Goal: Information Seeking & Learning: Learn about a topic

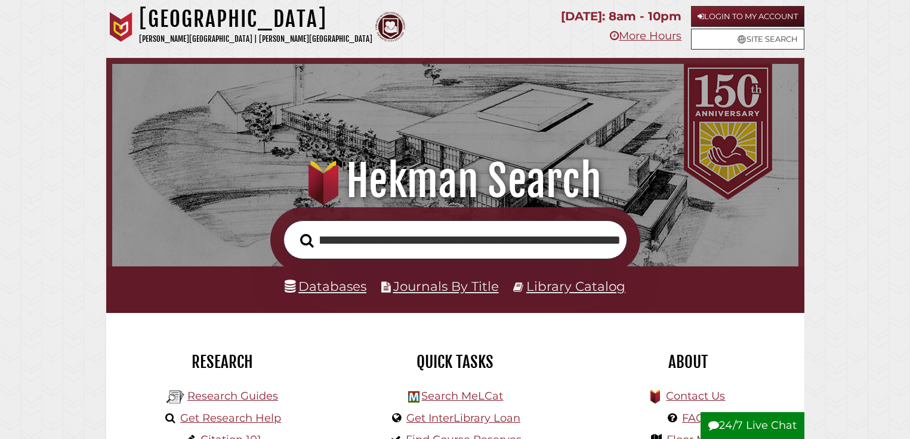
scroll to position [227, 680]
type input "**********"
click at [294, 230] on button "Search" at bounding box center [307, 240] width 26 height 21
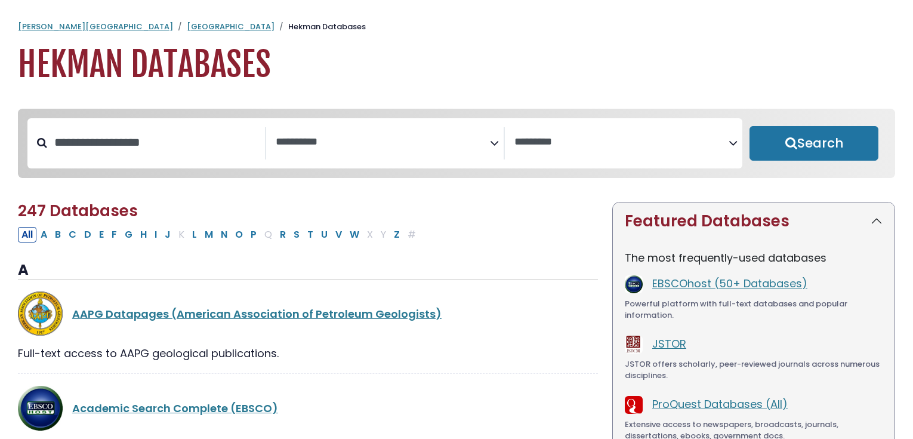
select select "Database Subject Filter"
select select "Database Vendors Filter"
click at [156, 152] on input "Search database by title or keyword" at bounding box center [156, 142] width 218 height 20
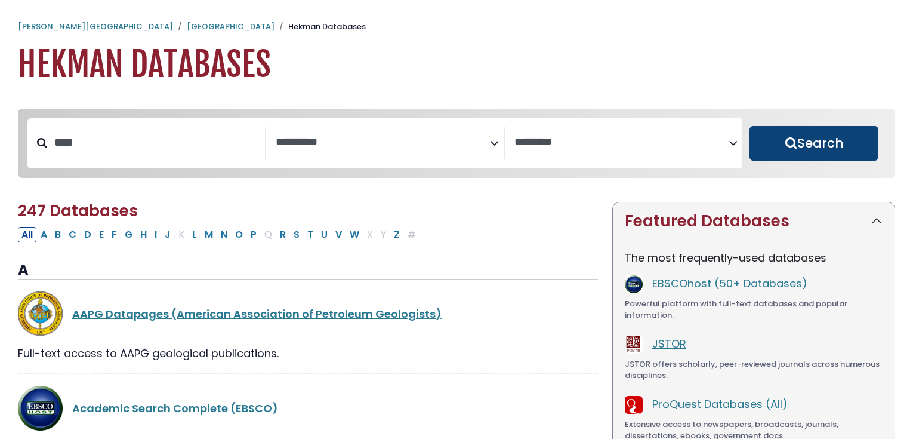
type input "****"
click at [812, 160] on button "Search" at bounding box center [813, 143] width 129 height 35
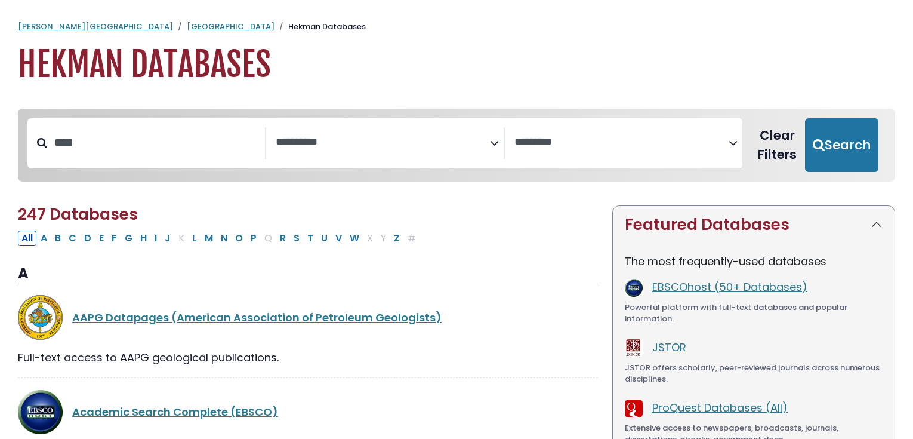
select select "Database Subject Filter"
select select "Database Vendors Filter"
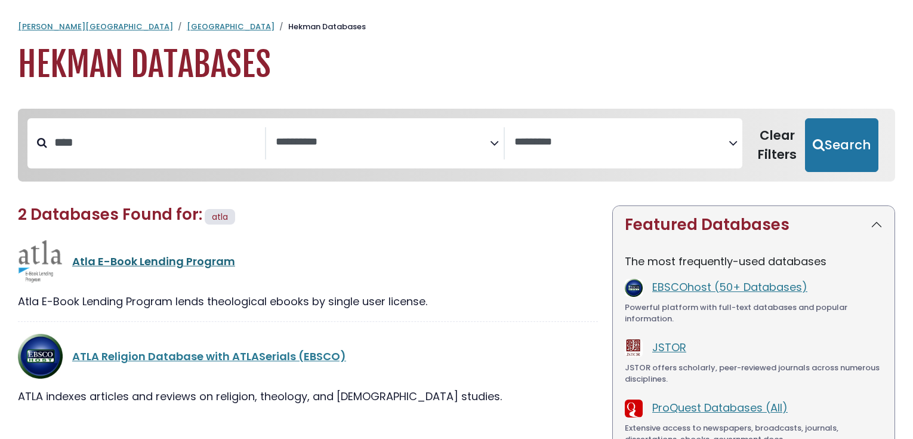
click at [215, 268] on link "Atla E-Book Lending Program" at bounding box center [153, 261] width 163 height 15
select select "Database Subject Filter"
select select "Database Vendors Filter"
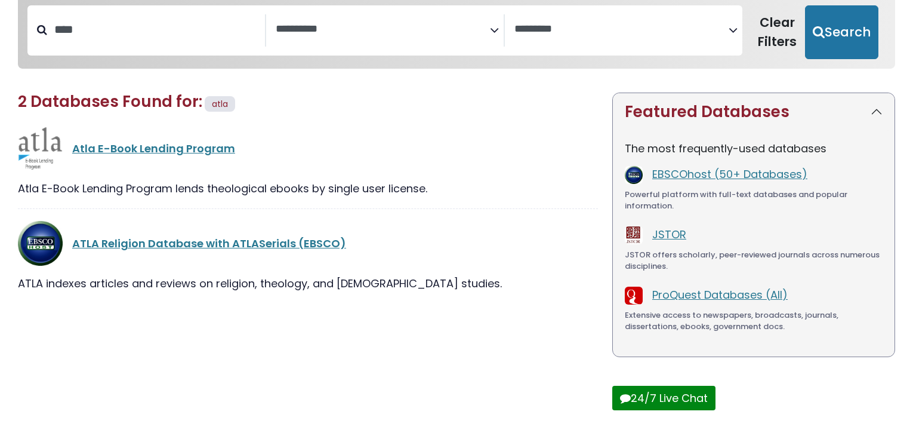
scroll to position [139, 0]
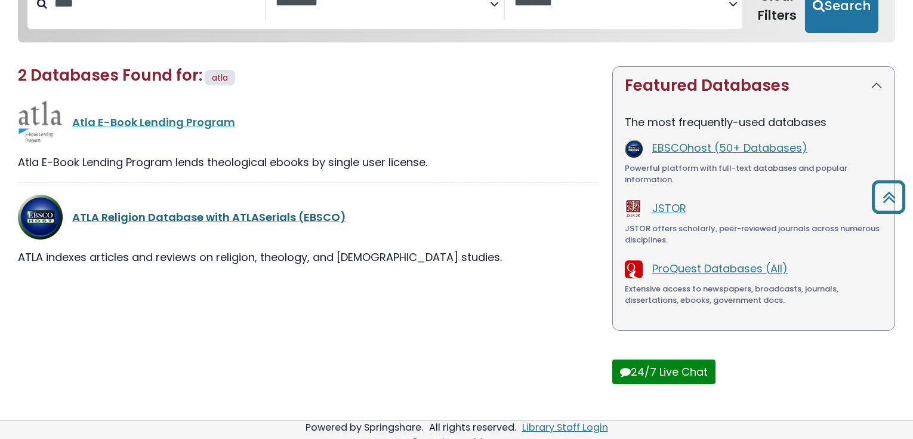
click at [203, 224] on link "ATLA Religion Database with ATLASerials (EBSCO)" at bounding box center [209, 216] width 274 height 15
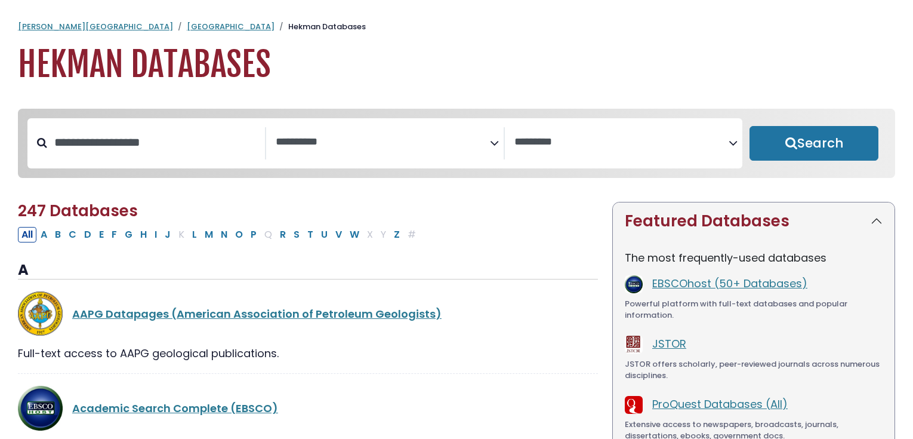
select select "Database Subject Filter"
select select "Database Vendors Filter"
type input "*"
type input "****"
click at [749, 126] on button "Search" at bounding box center [813, 143] width 129 height 35
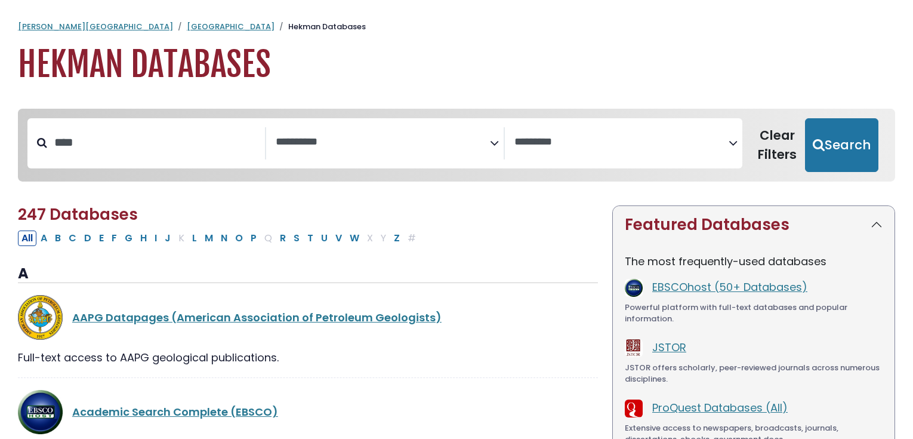
select select "Database Subject Filter"
select select "Database Vendors Filter"
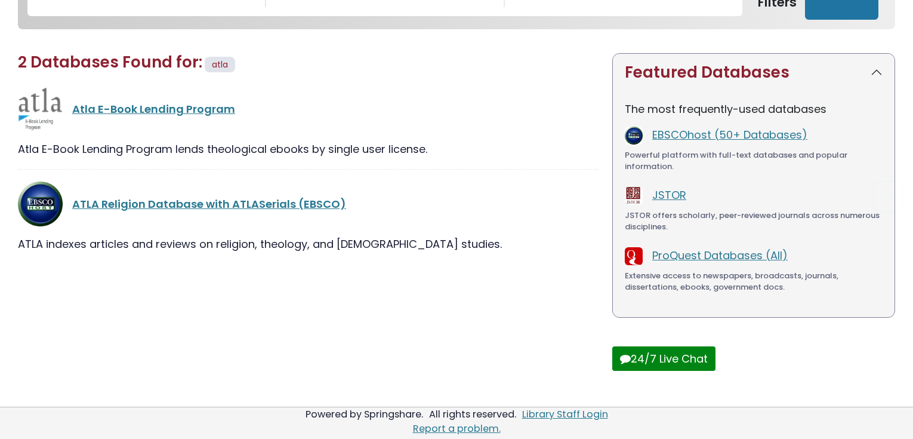
scroll to position [279, 0]
click at [242, 196] on link "ATLA Religion Database with ATLASerials (EBSCO)" at bounding box center [209, 203] width 274 height 15
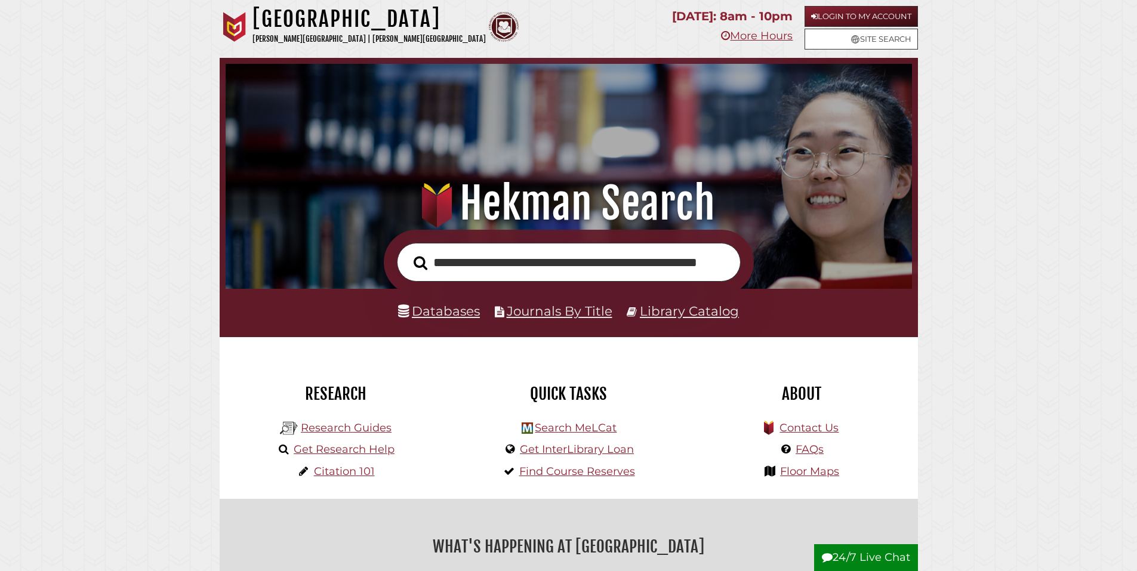
scroll to position [227, 680]
type input "**********"
click at [407, 252] on button "Search" at bounding box center [420, 262] width 26 height 21
click at [561, 277] on input "text" at bounding box center [569, 262] width 344 height 39
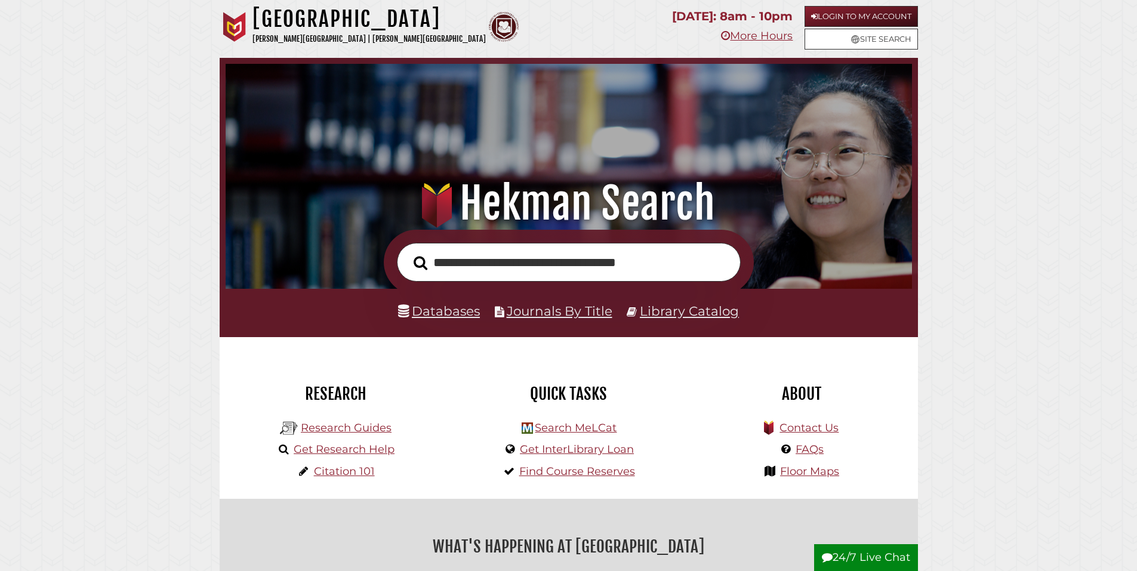
type input "**********"
click at [407, 252] on button "Search" at bounding box center [420, 262] width 26 height 21
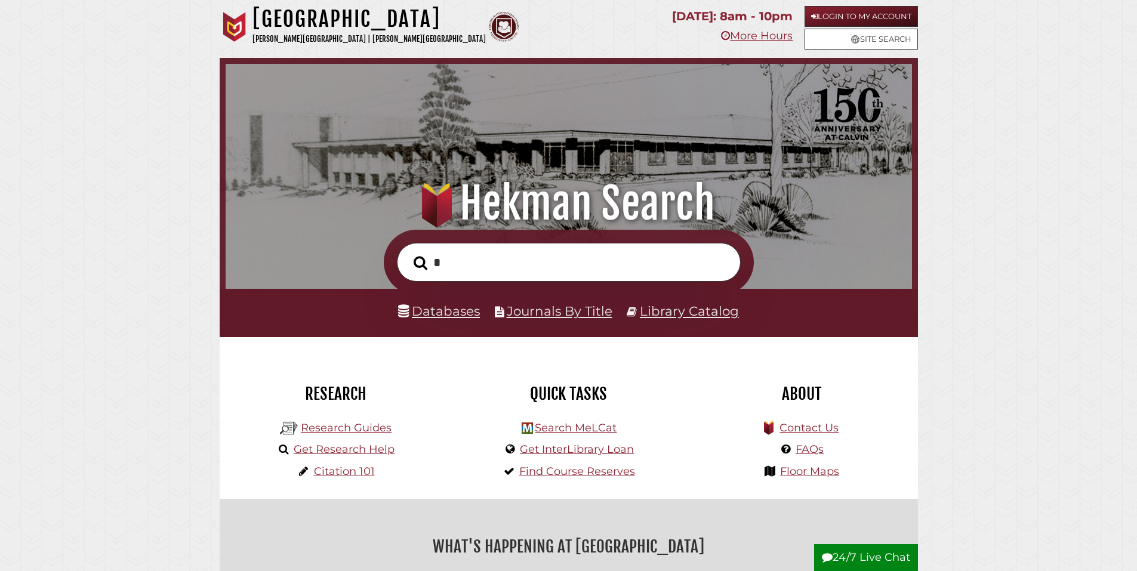
scroll to position [227, 680]
type input "**********"
click at [407, 252] on button "Search" at bounding box center [420, 262] width 26 height 21
